Goal: Task Accomplishment & Management: Complete application form

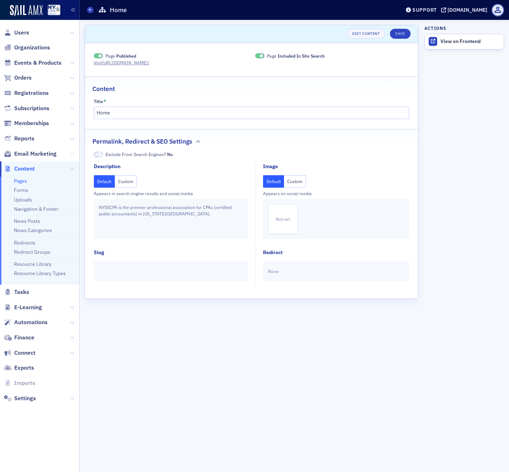
click at [72, 153] on icon at bounding box center [72, 154] width 4 height 4
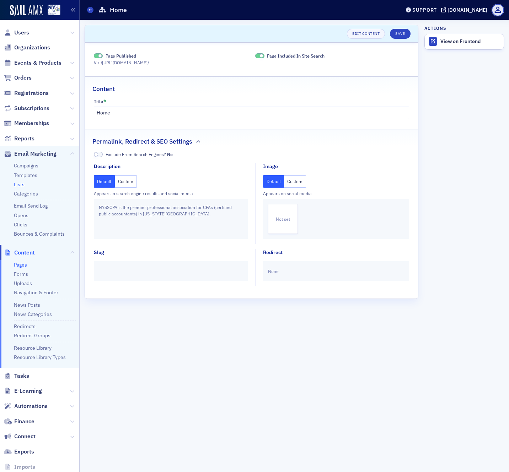
click at [18, 183] on link "Lists" at bounding box center [19, 184] width 11 height 6
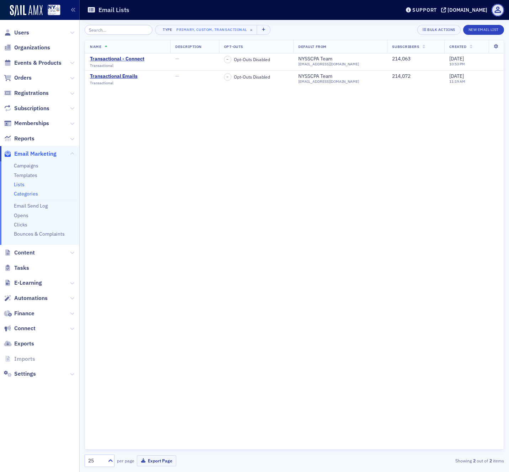
click at [23, 193] on link "Categories" at bounding box center [26, 193] width 24 height 6
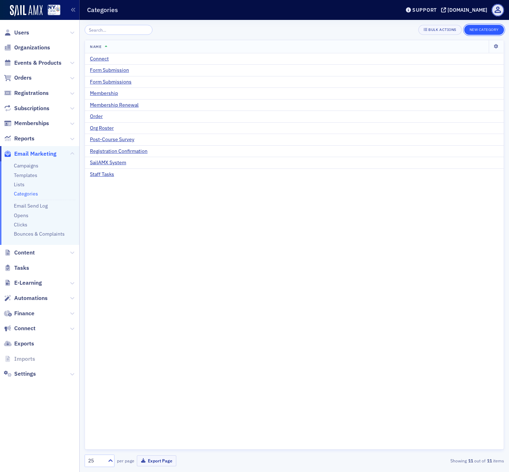
click at [479, 27] on button "New Category" at bounding box center [484, 30] width 40 height 10
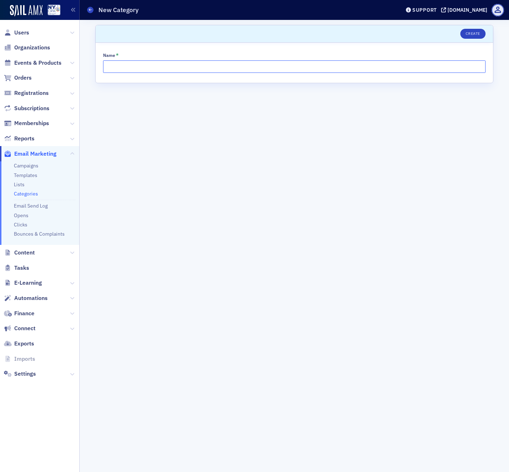
click at [368, 69] on input "Name *" at bounding box center [294, 66] width 382 height 12
type input "AAFR (Accounting, Auditing and Financial Reporting)"
click at [474, 34] on button "Create" at bounding box center [472, 34] width 25 height 10
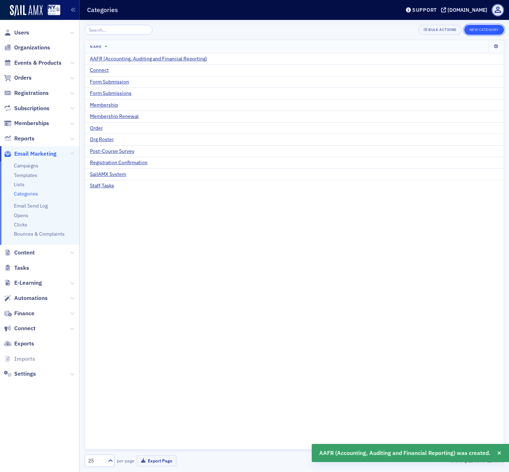
click at [487, 29] on button "New Category" at bounding box center [484, 30] width 40 height 10
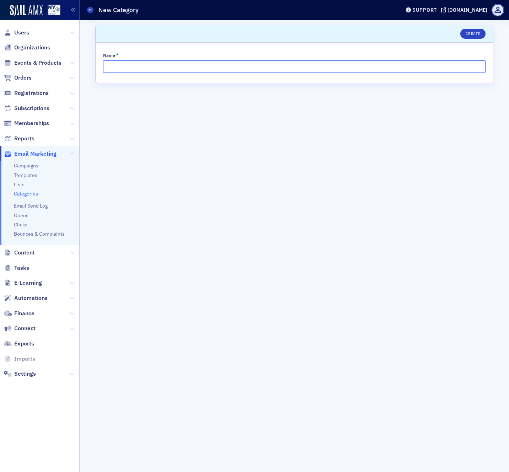
click at [218, 67] on input "Name *" at bounding box center [294, 66] width 382 height 12
type input "Advocacy"
click at [472, 34] on button "Create" at bounding box center [472, 34] width 25 height 10
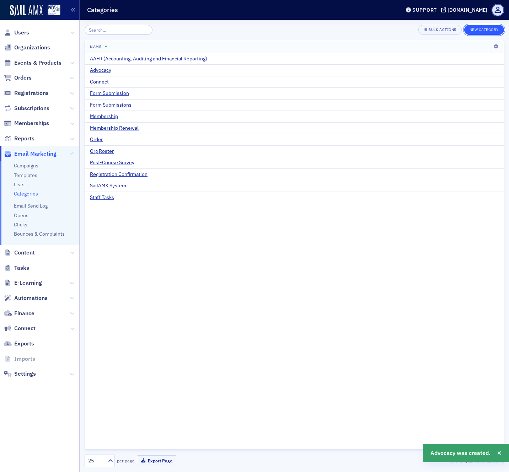
click at [477, 26] on button "New Category" at bounding box center [484, 30] width 40 height 10
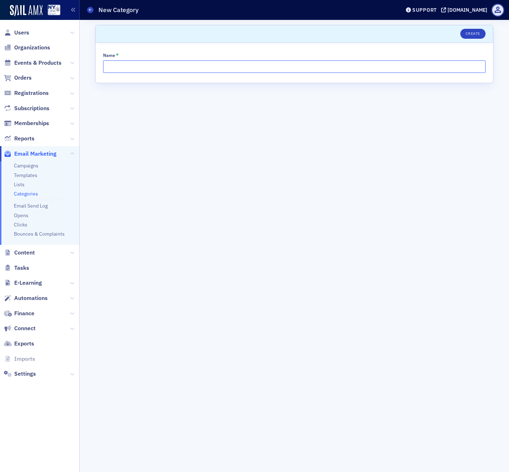
click at [396, 61] on input "Name *" at bounding box center [294, 66] width 382 height 12
type input "Chapters"
click at [471, 34] on button "Create" at bounding box center [472, 34] width 25 height 10
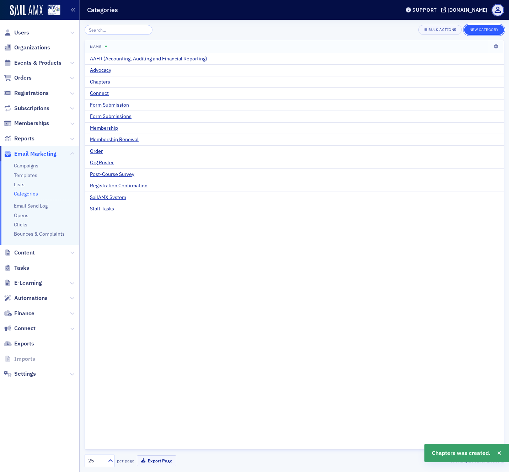
click at [480, 28] on button "New Category" at bounding box center [484, 30] width 40 height 10
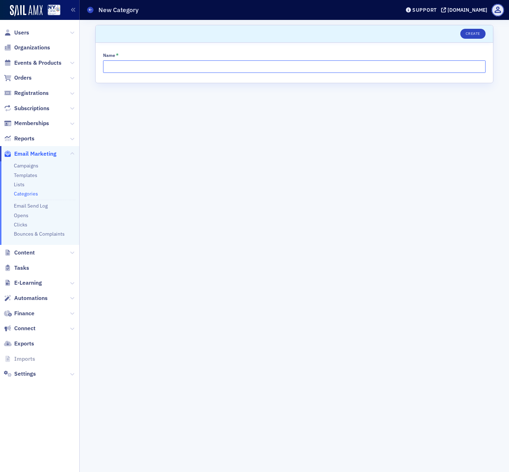
click at [433, 63] on input "Name *" at bounding box center [294, 66] width 382 height 12
type input "Committees/Communities"
click at [474, 34] on button "Create" at bounding box center [472, 34] width 25 height 10
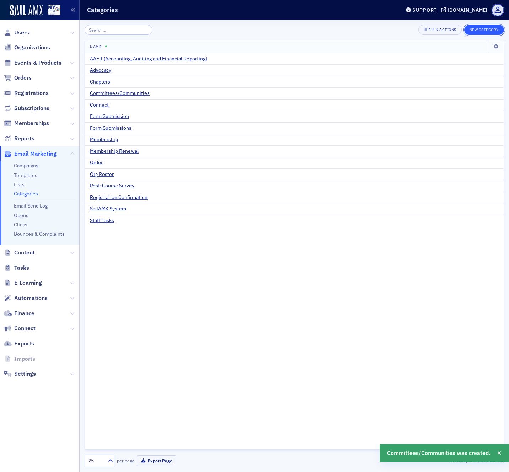
click at [477, 29] on button "New Category" at bounding box center [484, 30] width 40 height 10
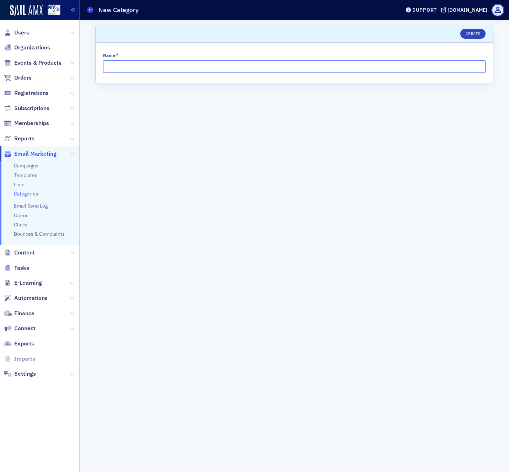
click at [240, 66] on input "Name *" at bounding box center [294, 66] width 382 height 12
type input "Certified Public Announcements (CPA Daily)"
click at [475, 33] on button "Create" at bounding box center [472, 34] width 25 height 10
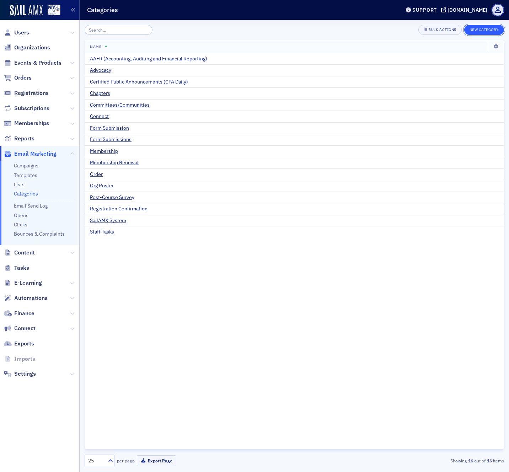
click at [481, 32] on button "New Category" at bounding box center [484, 30] width 40 height 10
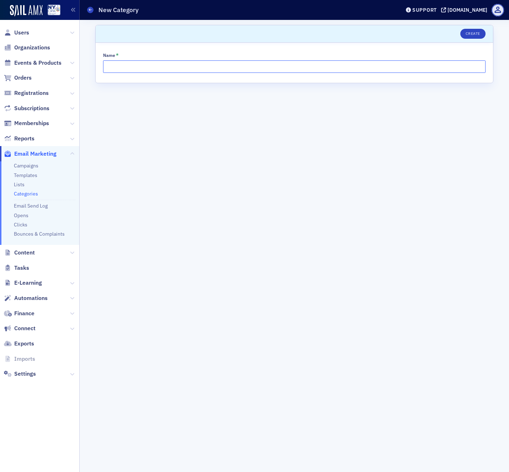
click at [261, 69] on input "Name *" at bounding box center [294, 66] width 382 height 12
type input "CPA Journal"
click at [473, 35] on button "Create" at bounding box center [472, 34] width 25 height 10
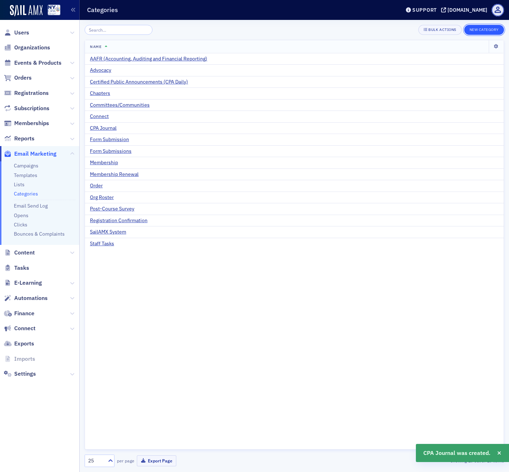
click at [477, 29] on button "New Category" at bounding box center [484, 30] width 40 height 10
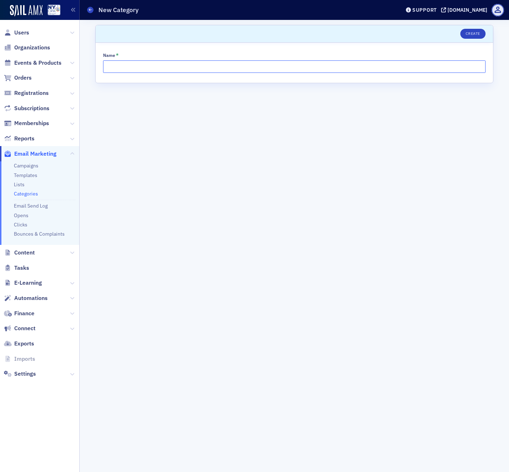
click at [399, 66] on input "Name *" at bounding box center [294, 66] width 382 height 12
type input "Dues Billing"
click at [473, 36] on button "Create" at bounding box center [472, 34] width 25 height 10
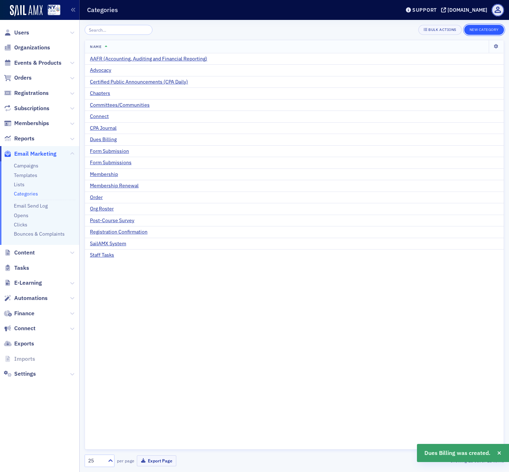
click at [480, 30] on button "New Category" at bounding box center [484, 30] width 40 height 10
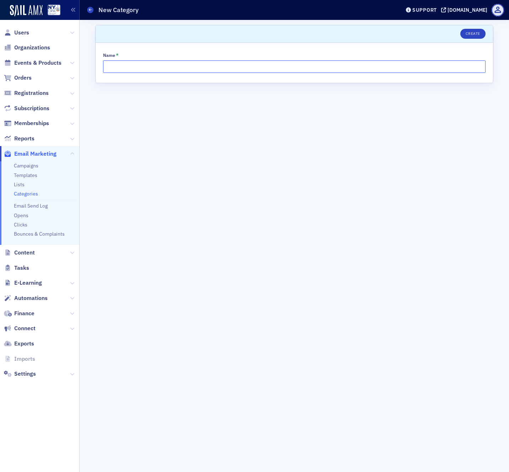
click at [170, 71] on input "Name *" at bounding box center [294, 66] width 382 height 12
type input "Dues Renewal"
click at [473, 36] on button "Create" at bounding box center [472, 34] width 25 height 10
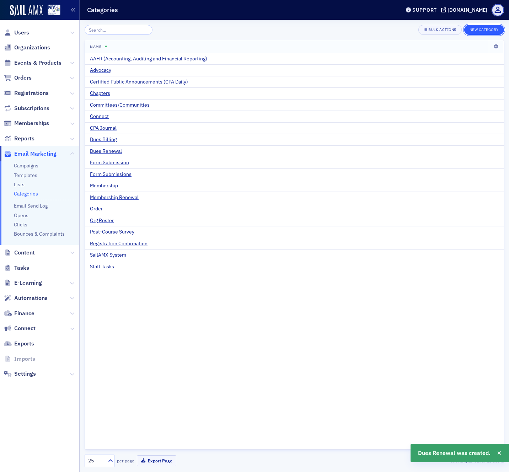
click at [482, 29] on button "New Category" at bounding box center [484, 30] width 40 height 10
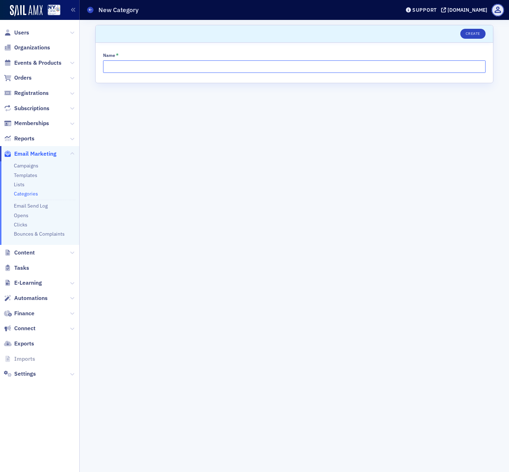
click at [442, 67] on input "Name *" at bounding box center [294, 66] width 382 height 12
type input "FAE Conferences"
click at [472, 33] on button "Create" at bounding box center [472, 34] width 25 height 10
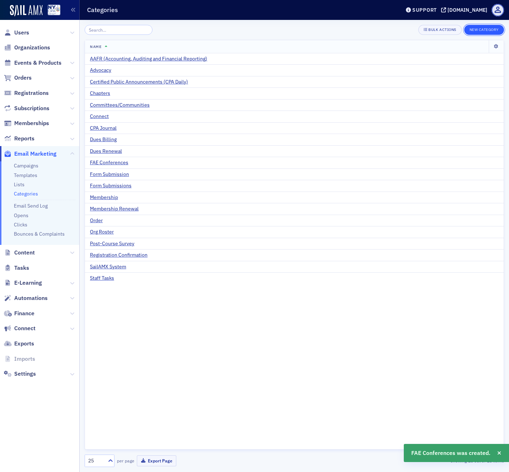
click at [479, 28] on button "New Category" at bounding box center [484, 30] width 40 height 10
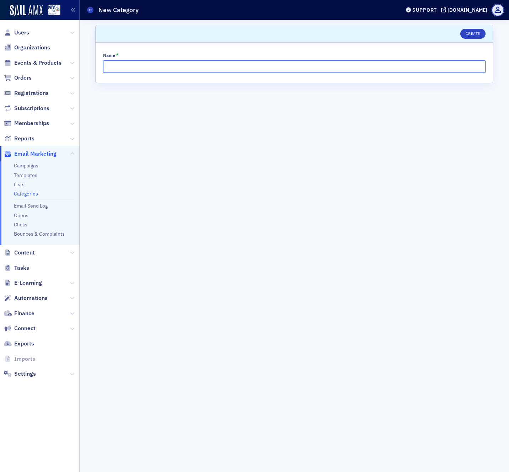
click at [139, 66] on input "Name *" at bounding box center [294, 66] width 382 height 12
type input "FAE Seminars"
click at [466, 34] on button "Create" at bounding box center [472, 34] width 25 height 10
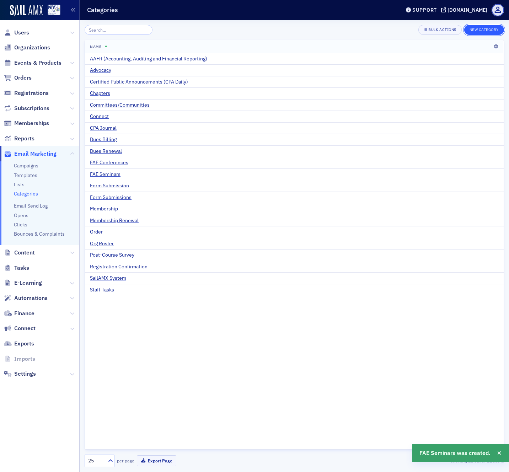
click at [480, 32] on button "New Category" at bounding box center [484, 30] width 40 height 10
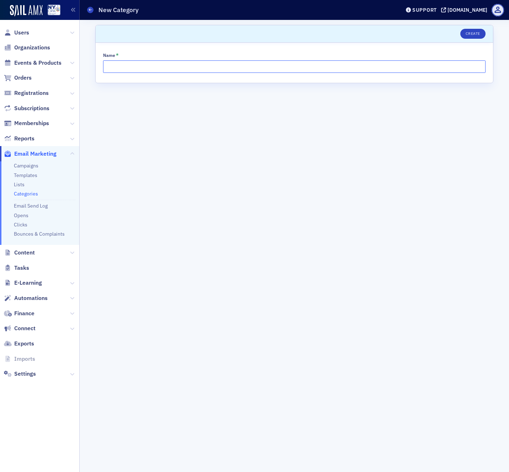
click at [343, 64] on input "Name *" at bounding box center [294, 66] width 382 height 12
click at [117, 66] on input "FAE Certificate Program" at bounding box center [294, 66] width 382 height 12
type input "FAE Leadership Certificate Program"
click at [471, 35] on button "Create" at bounding box center [472, 34] width 25 height 10
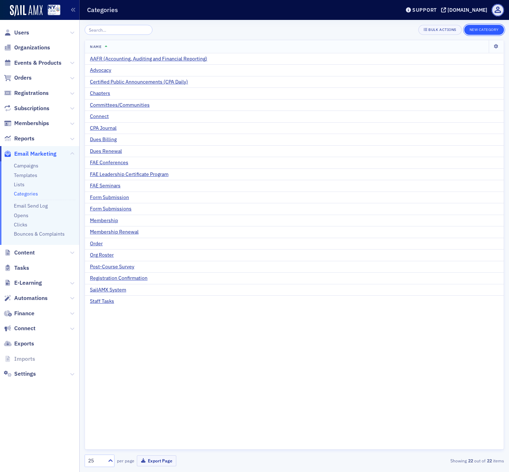
click at [480, 30] on button "New Category" at bounding box center [484, 30] width 40 height 10
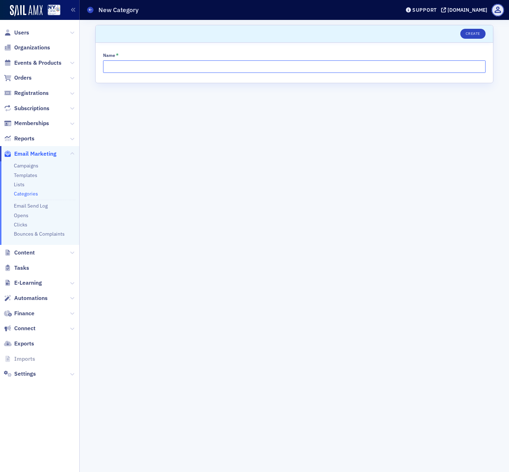
click at [404, 64] on input "Name *" at bounding box center [294, 66] width 382 height 12
type input "FAE Technical Sessions"
click at [473, 33] on button "Create" at bounding box center [472, 34] width 25 height 10
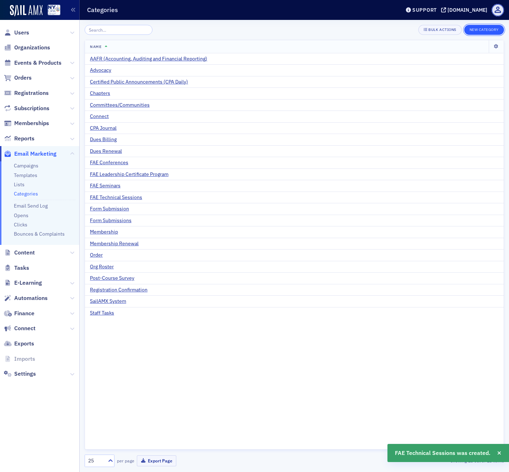
click at [484, 31] on button "New Category" at bounding box center [484, 30] width 40 height 10
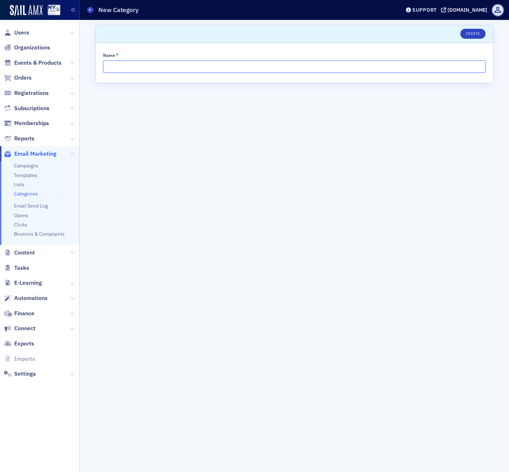
click at [353, 72] on input "Name *" at bounding box center [294, 66] width 382 height 12
type input "FAE Webcasts"
click at [475, 35] on button "Create" at bounding box center [472, 34] width 25 height 10
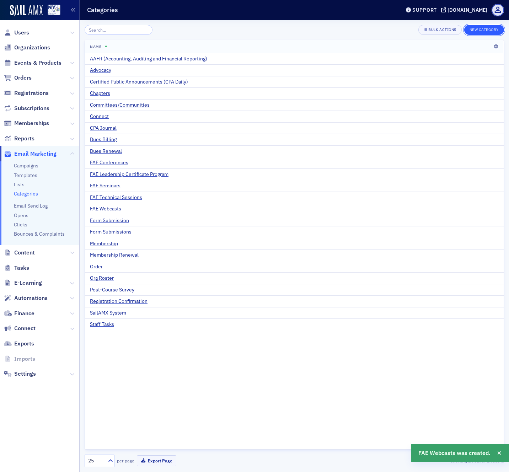
click at [484, 29] on button "New Category" at bounding box center [484, 30] width 40 height 10
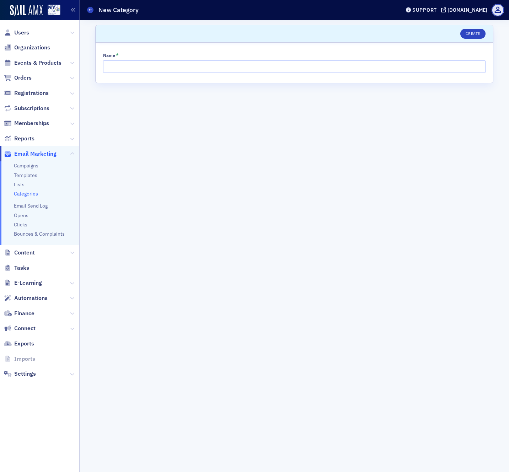
click at [475, 27] on header "Create" at bounding box center [294, 33] width 397 height 17
click at [151, 65] on input "Name *" at bounding box center [294, 66] width 382 height 12
type input "FAE/NYCPA Communications"
click at [470, 31] on button "Create" at bounding box center [472, 34] width 25 height 10
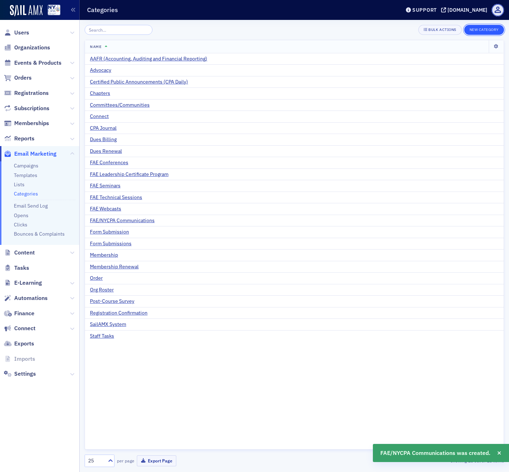
click at [481, 31] on button "New Category" at bounding box center [484, 30] width 40 height 10
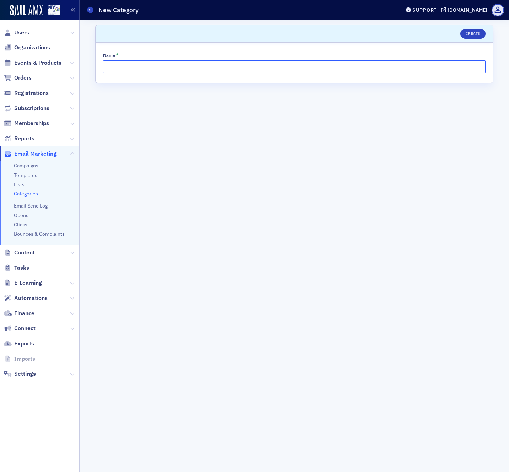
click at [244, 67] on input "Name *" at bounding box center [294, 66] width 382 height 12
type input "Governance"
click at [474, 32] on button "Create" at bounding box center [472, 34] width 25 height 10
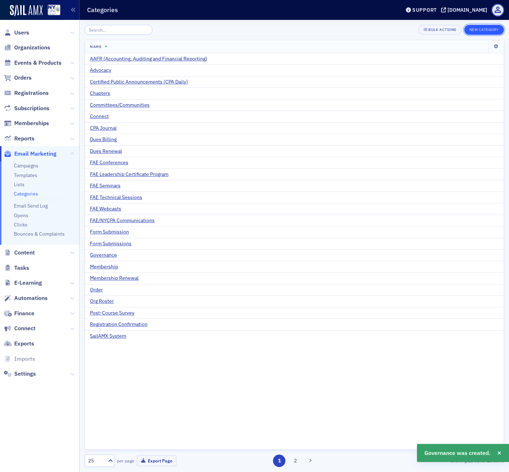
click at [478, 28] on button "New Category" at bounding box center [484, 30] width 40 height 10
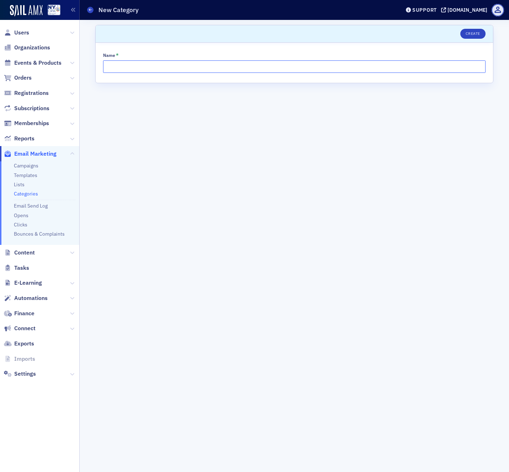
click at [206, 66] on input "Name *" at bounding box center [294, 66] width 382 height 12
type input "Headlines"
click at [475, 33] on button "Create" at bounding box center [472, 34] width 25 height 10
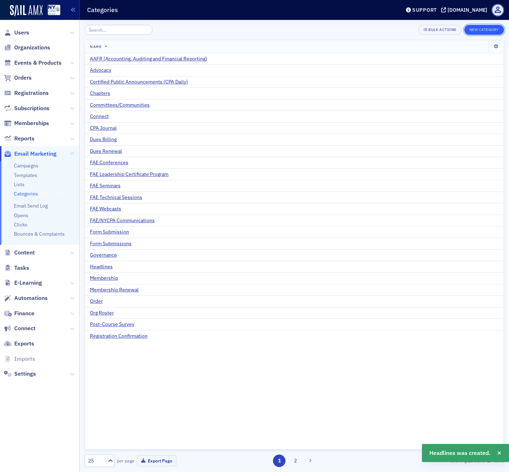
click at [480, 28] on button "New Category" at bounding box center [484, 30] width 40 height 10
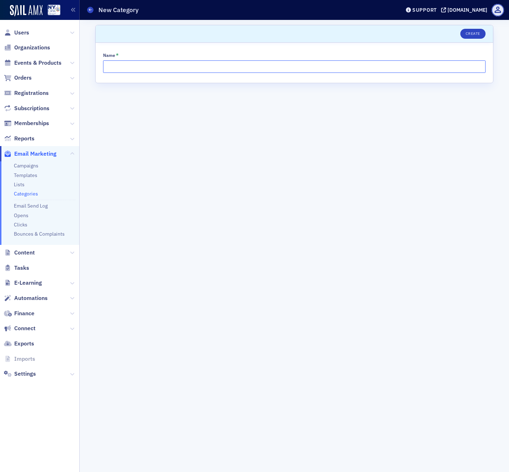
click at [424, 65] on input "Name *" at bounding box center [294, 66] width 382 height 12
type input "Member Benefits"
click at [473, 34] on button "Create" at bounding box center [472, 34] width 25 height 10
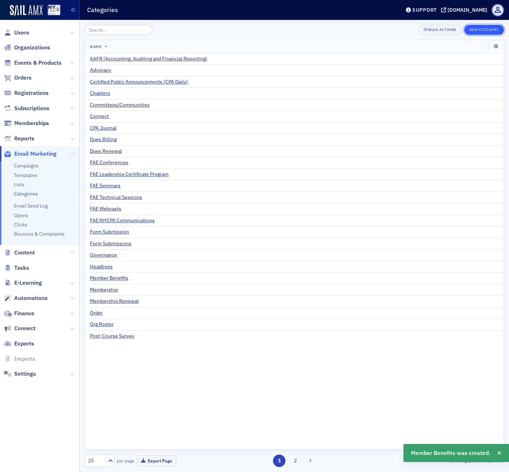
click at [482, 30] on button "New Category" at bounding box center [484, 30] width 40 height 10
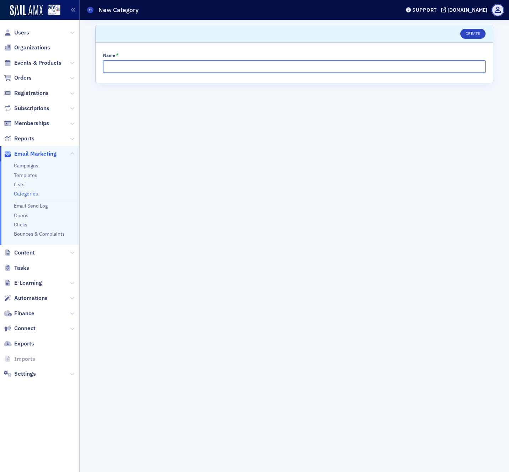
click at [232, 67] on input "Name *" at bounding box center [294, 66] width 382 height 12
type input "Membership"
click at [470, 33] on button "Create" at bounding box center [472, 34] width 25 height 10
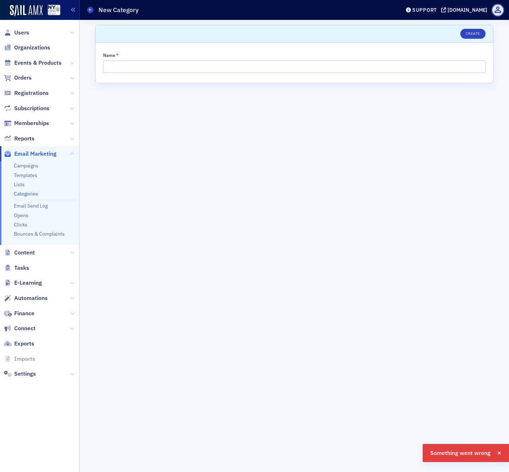
click at [449, 55] on div "Name *" at bounding box center [294, 55] width 382 height 5
click at [444, 68] on input "Name *" at bounding box center [294, 66] width 382 height 12
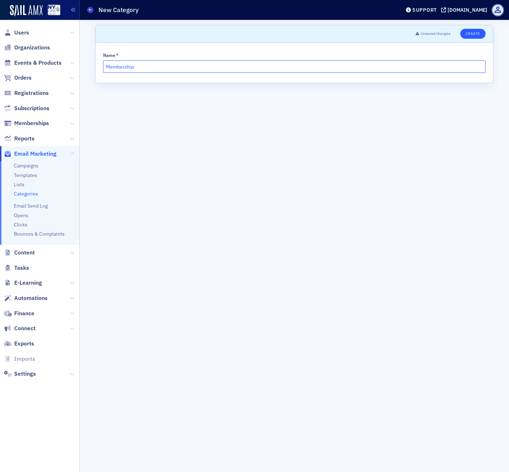
type input "Membership"
click at [475, 34] on button "Create" at bounding box center [472, 34] width 25 height 10
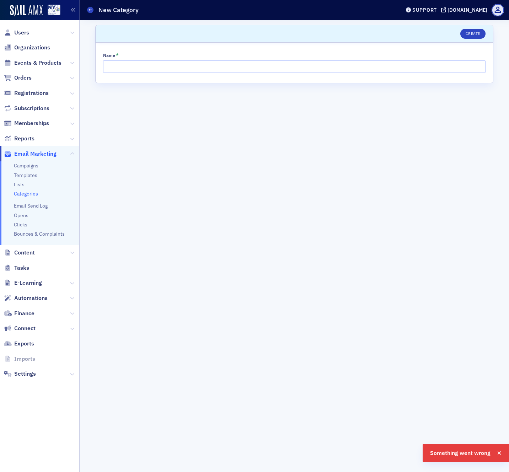
click at [30, 193] on link "Categories" at bounding box center [26, 193] width 24 height 6
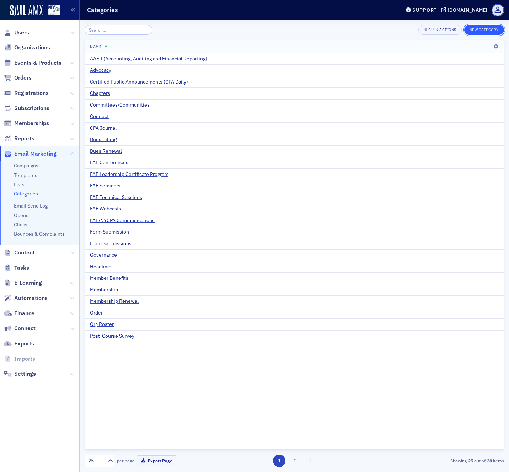
click at [480, 29] on button "New Category" at bounding box center [484, 30] width 40 height 10
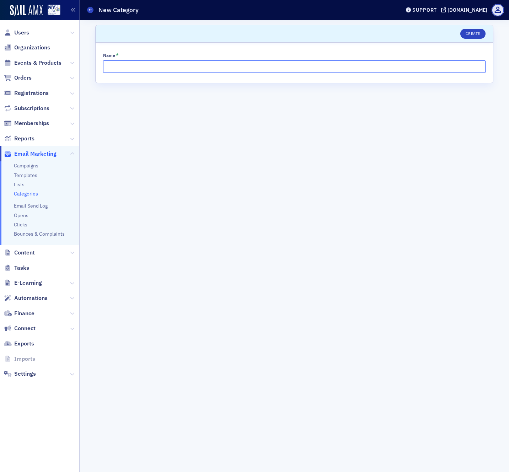
click at [253, 67] on input "Name *" at bounding box center [294, 66] width 382 height 12
type input "NextGen"
click at [475, 32] on button "Create" at bounding box center [472, 34] width 25 height 10
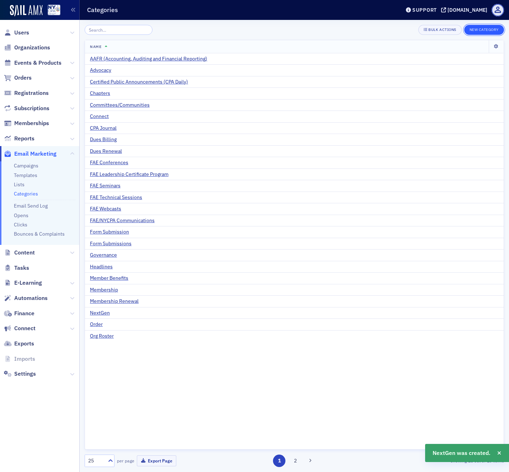
click at [479, 28] on button "New Category" at bounding box center [484, 30] width 40 height 10
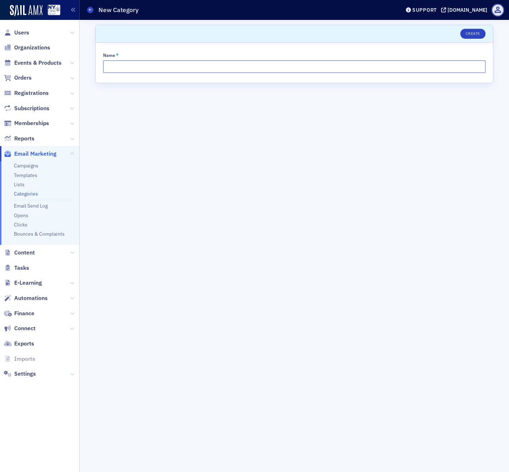
click at [219, 69] on input "Name *" at bounding box center [294, 66] width 382 height 12
click at [123, 67] on input "NYCPA Privacy" at bounding box center [294, 66] width 382 height 12
type input "NYCPA Data Privacy"
click at [475, 33] on button "Create" at bounding box center [472, 34] width 25 height 10
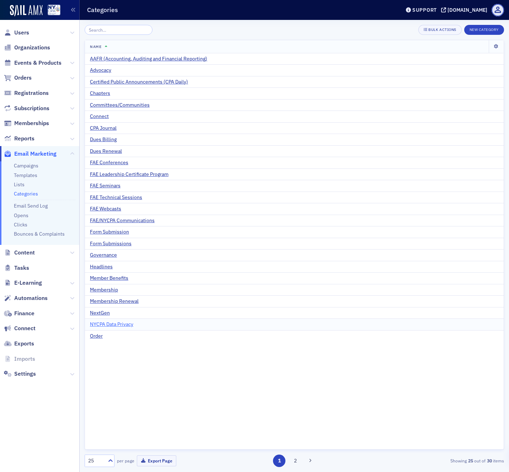
click at [123, 324] on span "NYCPA Data Privacy" at bounding box center [111, 324] width 43 height 6
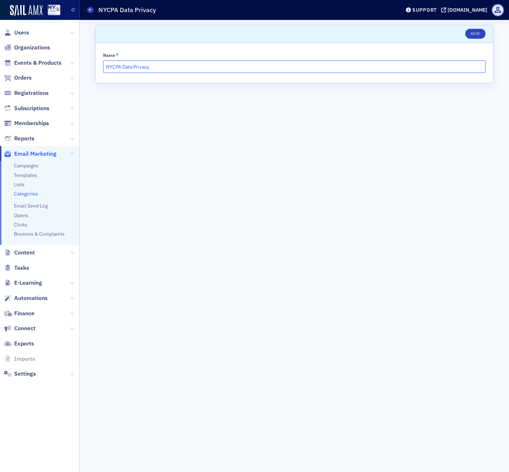
click at [118, 70] on input "NYCPA Data Privacy" at bounding box center [294, 66] width 382 height 12
click at [152, 65] on input "NYCPA Data Privacy/Maintenance Message" at bounding box center [294, 66] width 382 height 12
drag, startPoint x: 221, startPoint y: 69, endPoint x: 224, endPoint y: 70, distance: 3.6
click at [221, 69] on input "NYCPA Data Privacy/Systems/Maintenance Message" at bounding box center [294, 66] width 382 height 12
click at [223, 66] on input "NYCPA Data Privacy/Systems/Maintenance Message" at bounding box center [294, 66] width 382 height 12
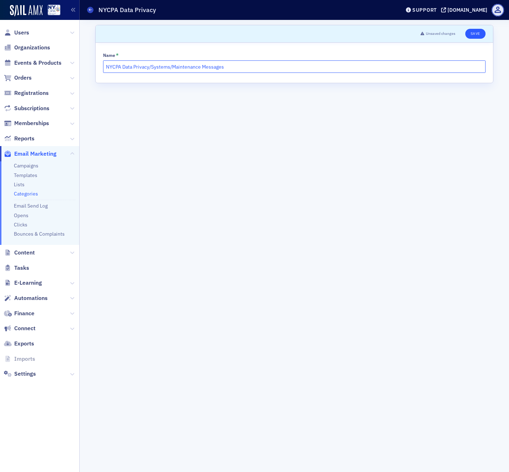
type input "NYCPA Data Privacy/Systems/Maintenance Messages"
click at [476, 35] on button "Save" at bounding box center [475, 34] width 20 height 10
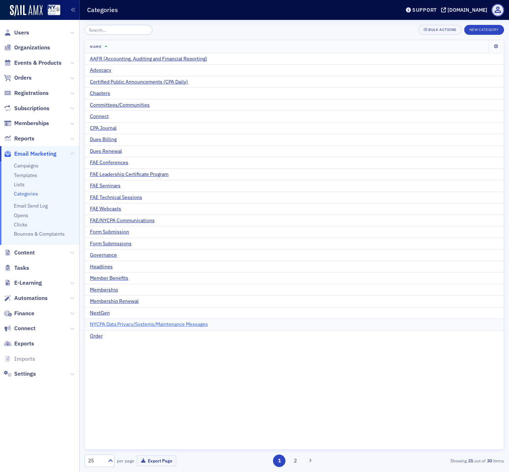
click at [159, 325] on span "NYCPA Data Privacy/Systems/Maintenance Messages" at bounding box center [149, 324] width 118 height 6
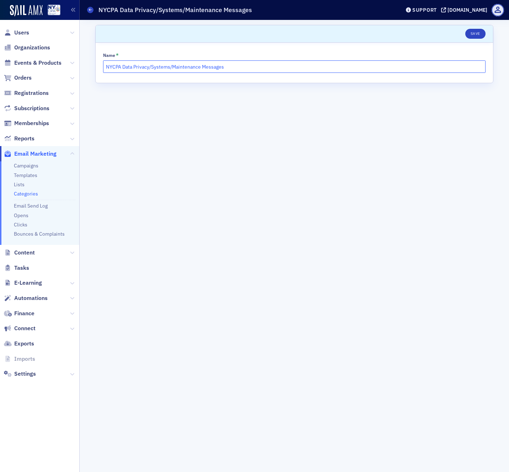
drag, startPoint x: 123, startPoint y: 64, endPoint x: 100, endPoint y: 65, distance: 23.1
click at [100, 65] on div "Name * NYCPA Data Privacy/Systems/Maintenance Messages" at bounding box center [294, 63] width 397 height 40
type input "Data Privacy/Systems/Maintenance Messages"
click at [475, 37] on button "Save" at bounding box center [475, 34] width 20 height 10
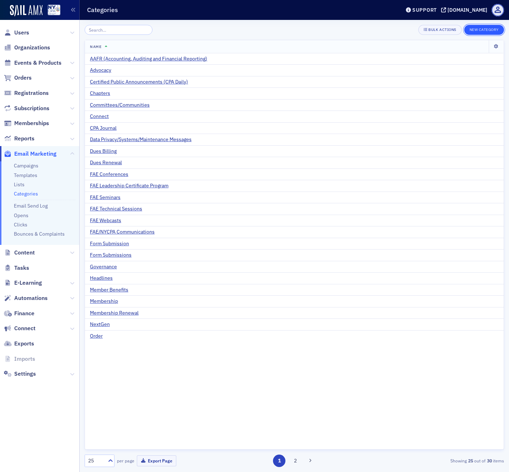
click at [479, 30] on button "New Category" at bounding box center [484, 30] width 40 height 10
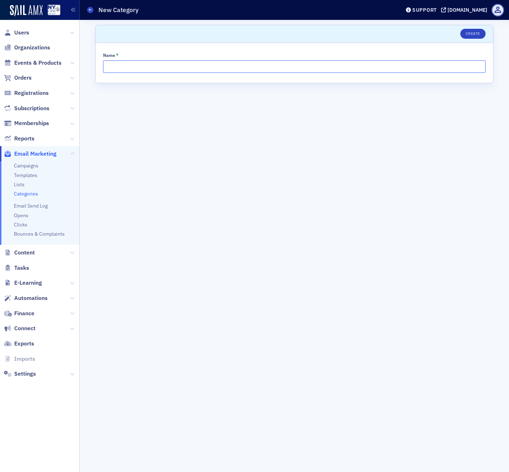
click at [399, 65] on input "Name *" at bounding box center [294, 66] width 382 height 12
type input "Peer Review"
click at [481, 33] on button "Create" at bounding box center [472, 34] width 25 height 10
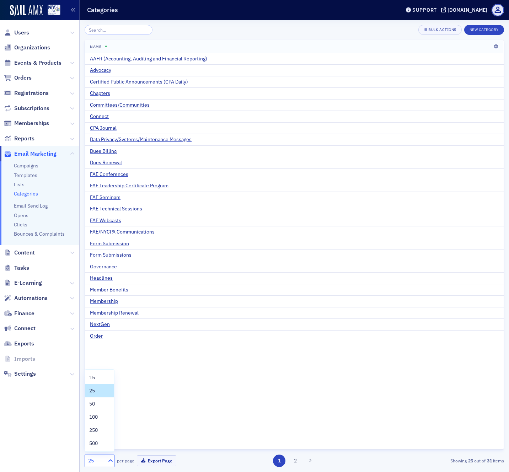
click at [109, 461] on icon at bounding box center [110, 460] width 7 height 7
click at [98, 416] on span "100" at bounding box center [93, 416] width 9 height 7
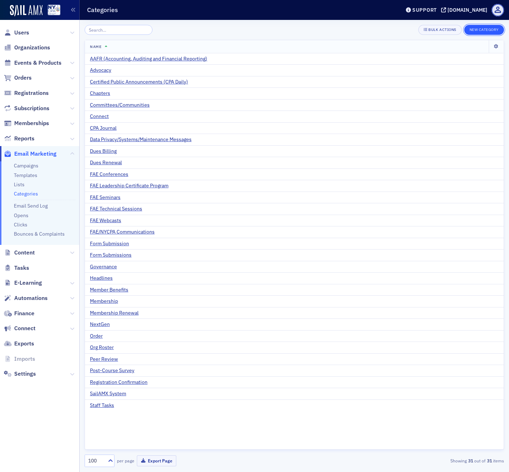
click at [487, 30] on button "New Category" at bounding box center [484, 30] width 40 height 10
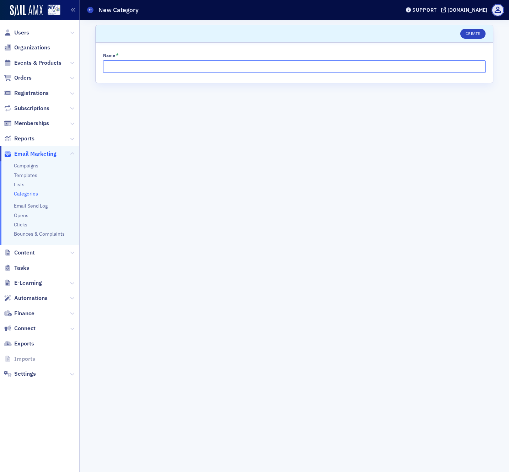
click at [158, 68] on input "Name *" at bounding box center [294, 66] width 382 height 12
type input "Trusted Professional Podcast"
click at [481, 38] on button "Create" at bounding box center [472, 34] width 25 height 10
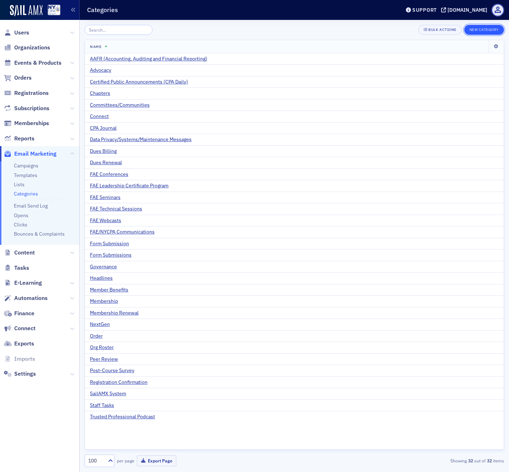
click at [488, 25] on button "New Category" at bounding box center [484, 30] width 40 height 10
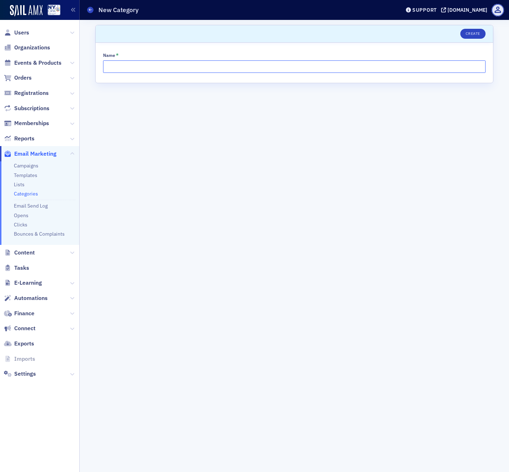
click at [180, 66] on input "Name *" at bounding box center [294, 66] width 382 height 12
type input "Social Media"
click at [475, 35] on button "Create" at bounding box center [472, 34] width 25 height 10
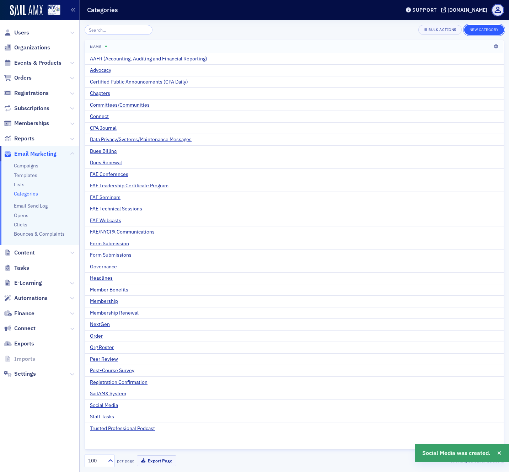
click at [483, 29] on button "New Category" at bounding box center [484, 30] width 40 height 10
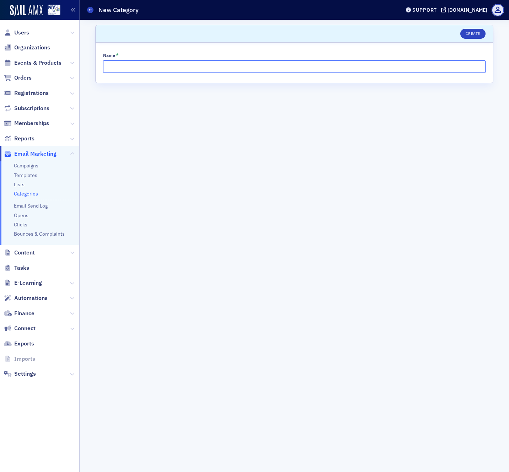
click at [391, 66] on input "Name *" at bounding box center [294, 66] width 382 height 12
type input "Social Events"
click at [476, 33] on button "Create" at bounding box center [472, 34] width 25 height 10
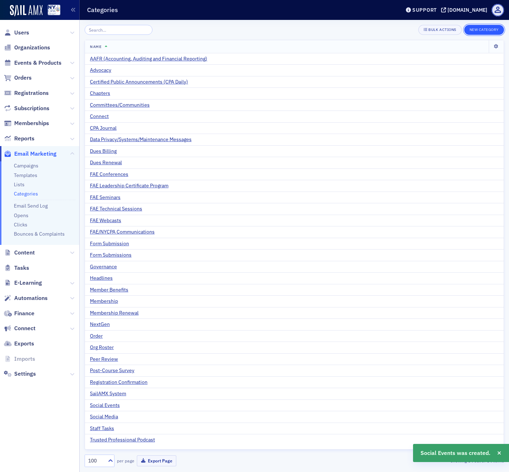
click at [479, 29] on button "New Category" at bounding box center [484, 30] width 40 height 10
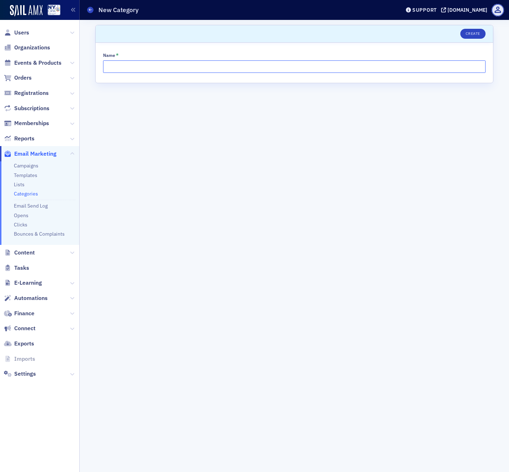
click at [155, 66] on input "Name *" at bounding box center [294, 66] width 382 height 12
type input "TaxStringer"
click at [473, 34] on button "Create" at bounding box center [472, 34] width 25 height 10
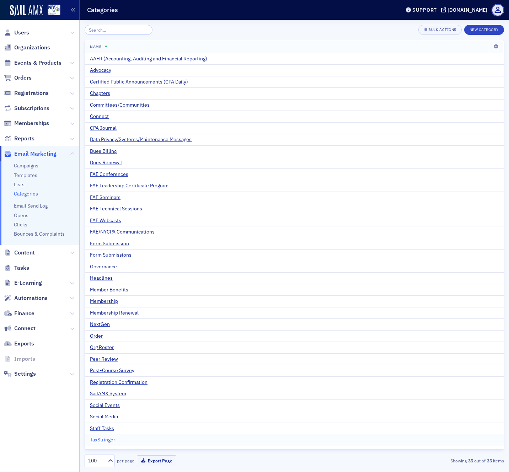
click at [104, 439] on span "TaxStringer" at bounding box center [102, 440] width 25 height 6
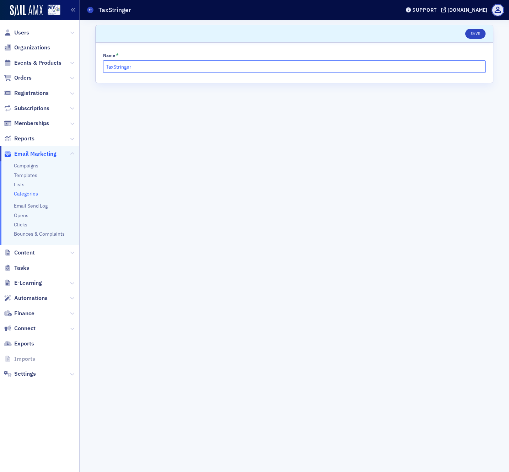
click at [113, 67] on input "TaxStringer" at bounding box center [294, 66] width 382 height 12
type input "Tax [PERSON_NAME]"
click at [477, 34] on button "Save" at bounding box center [475, 34] width 20 height 10
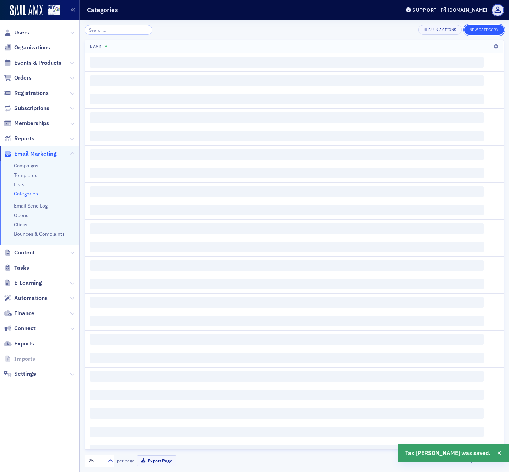
click at [481, 29] on button "New Category" at bounding box center [484, 30] width 40 height 10
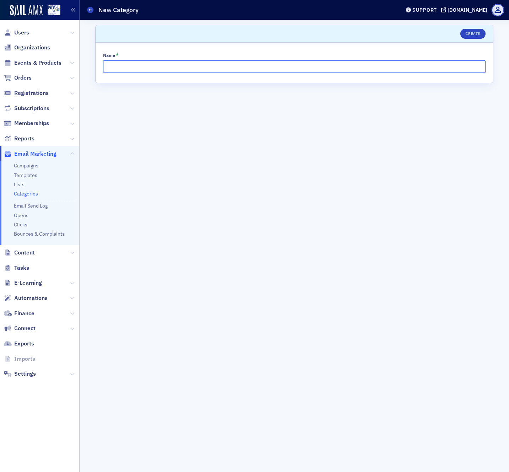
click at [212, 69] on input "Name *" at bounding box center [294, 66] width 382 height 12
type input "Testing"
click at [473, 33] on button "Create" at bounding box center [472, 34] width 25 height 10
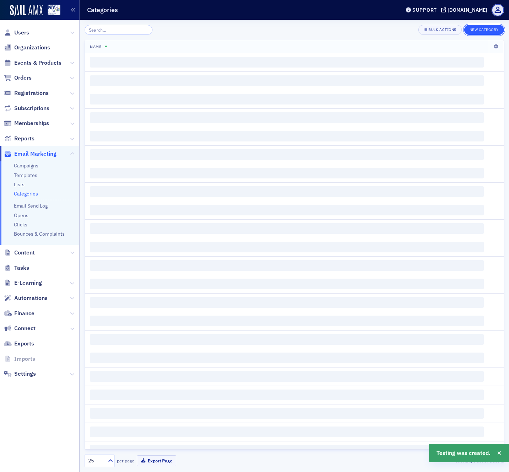
click at [478, 29] on button "New Category" at bounding box center [484, 30] width 40 height 10
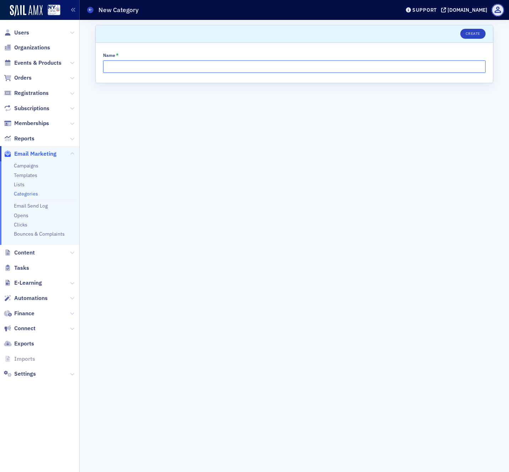
click at [254, 67] on input "Name *" at bounding box center [294, 66] width 382 height 12
type input "Third Party Email (Sponsor/Partner)"
click at [477, 34] on button "Create" at bounding box center [472, 34] width 25 height 10
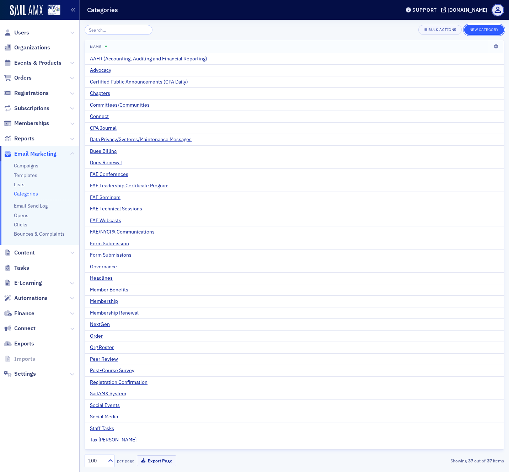
click at [479, 31] on button "New Category" at bounding box center [484, 30] width 40 height 10
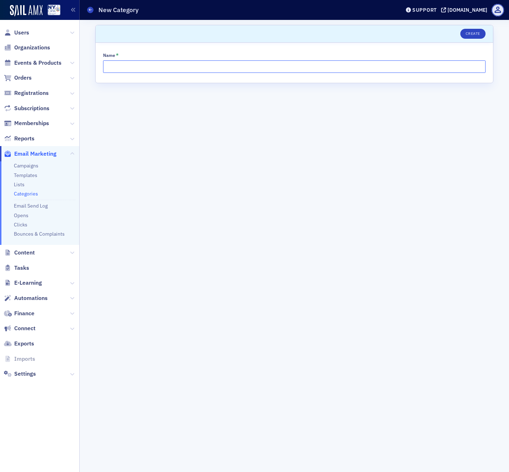
click at [421, 67] on input "Name *" at bounding box center [294, 66] width 382 height 12
type input "Y"
type input "Transactional"
click at [475, 34] on button "Create" at bounding box center [472, 34] width 25 height 10
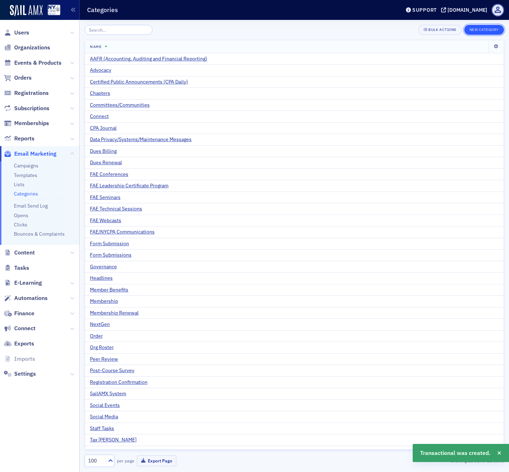
click at [481, 28] on button "New Category" at bounding box center [484, 30] width 40 height 10
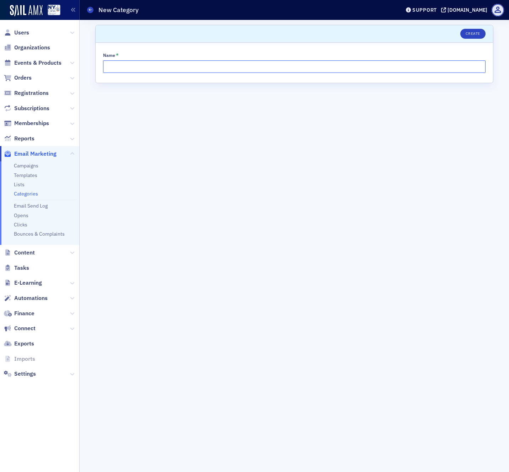
click at [192, 69] on input "Name *" at bounding box center [294, 66] width 382 height 12
type input "Trusted Professional"
click at [472, 34] on button "Create" at bounding box center [472, 34] width 25 height 10
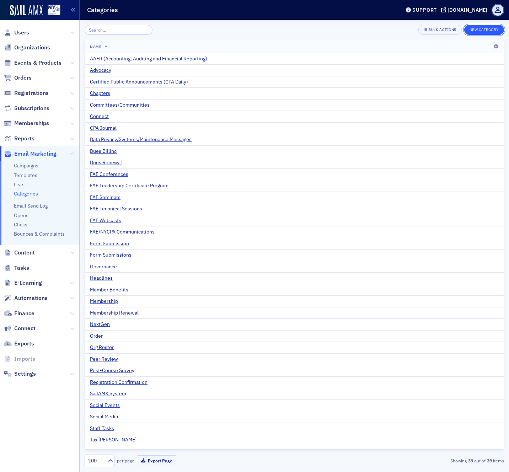
click at [484, 28] on button "New Category" at bounding box center [484, 30] width 40 height 10
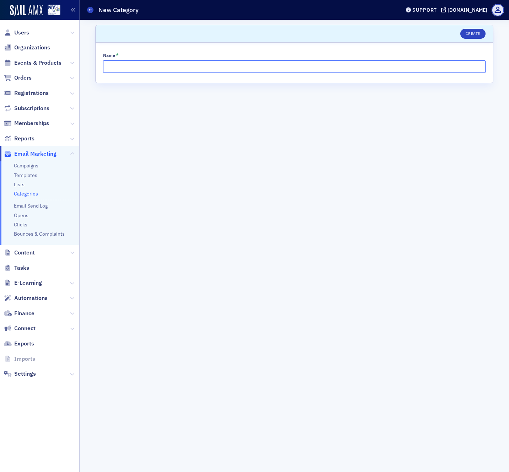
click at [403, 68] on input "Name *" at bounding box center [294, 66] width 382 height 12
click at [106, 66] on input "PAC" at bounding box center [294, 66] width 382 height 12
click at [185, 64] on input "Political Action Committee (PAC" at bounding box center [294, 66] width 382 height 12
type input "Political Action Committee (PAC)"
click at [470, 31] on button "Create" at bounding box center [472, 34] width 25 height 10
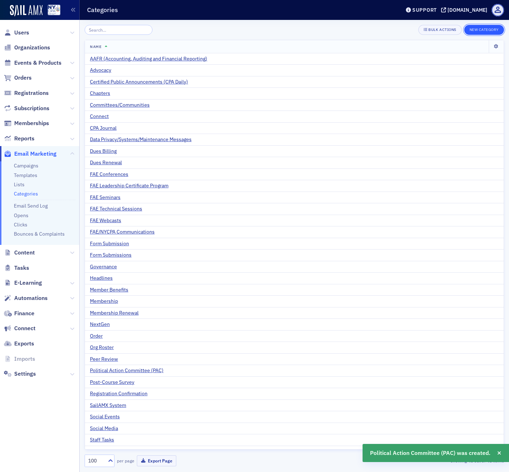
click at [484, 29] on button "New Category" at bounding box center [484, 30] width 40 height 10
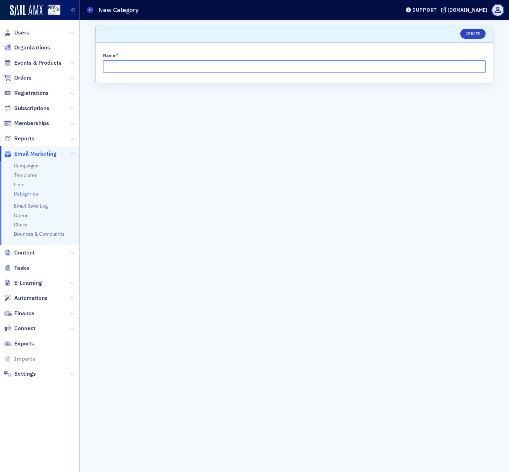
click at [334, 66] on input "Name *" at bounding box center [294, 66] width 382 height 12
type input "[PERSON_NAME] Scholarship Fund (MSF)"
click at [474, 32] on button "Create" at bounding box center [472, 34] width 25 height 10
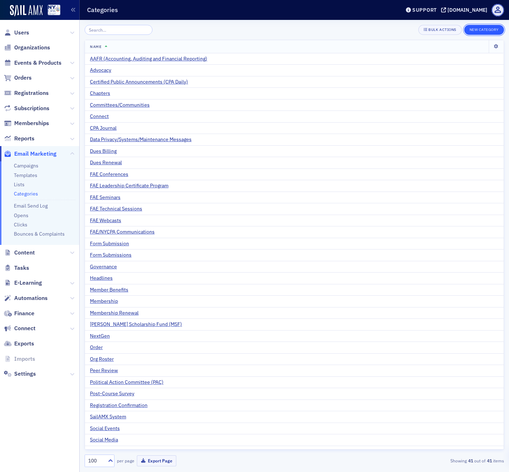
click at [482, 30] on button "New Category" at bounding box center [484, 30] width 40 height 10
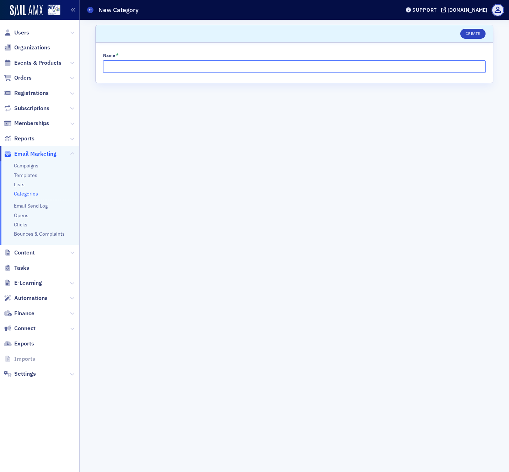
click at [343, 66] on input "Name *" at bounding box center [294, 66] width 382 height 12
type input "Legislative/Advocacy"
click at [472, 33] on button "Create" at bounding box center [472, 34] width 25 height 10
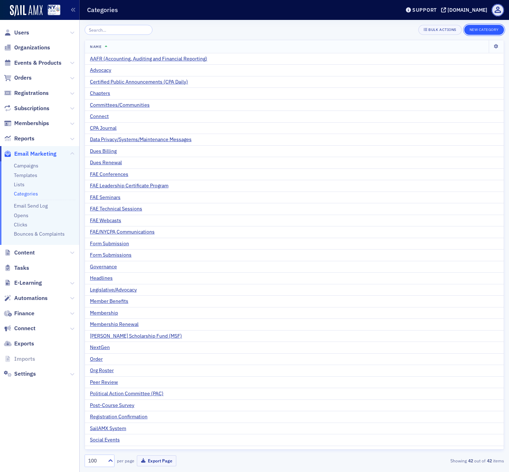
click at [481, 31] on button "New Category" at bounding box center [484, 30] width 40 height 10
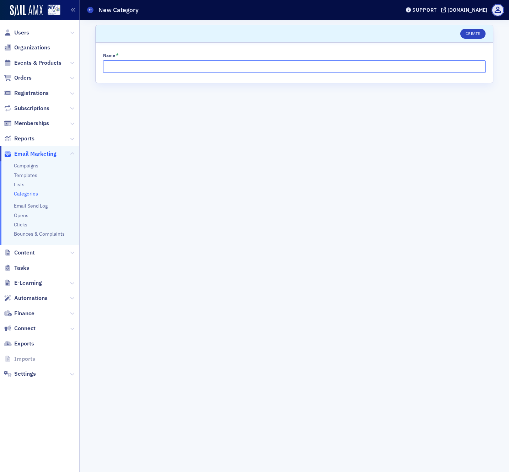
click at [354, 64] on input "Name *" at bounding box center [294, 66] width 382 height 12
type input "CEO Update"
click at [475, 31] on button "Create" at bounding box center [472, 34] width 25 height 10
